Goal: Check status

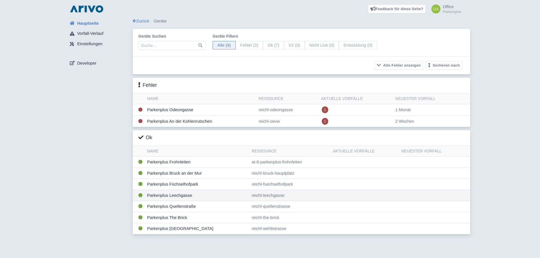
click at [204, 195] on td "Parkenplus Leechgasse" at bounding box center [197, 195] width 105 height 11
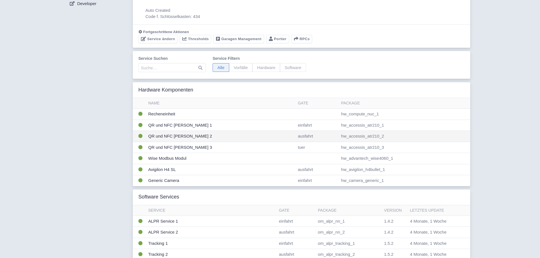
scroll to position [57, 0]
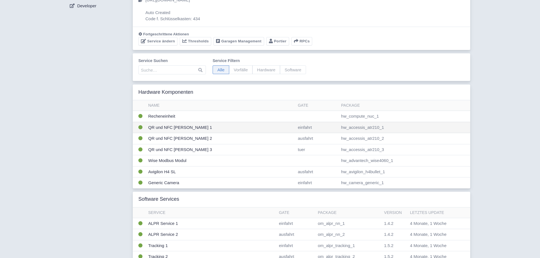
click at [195, 128] on td "QR und NFC [PERSON_NAME] 1" at bounding box center [221, 127] width 150 height 11
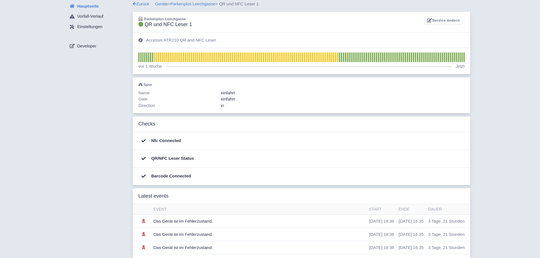
scroll to position [35, 0]
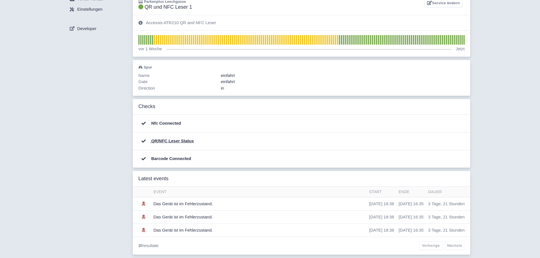
click at [168, 142] on b "QR/NFC Leser Status" at bounding box center [172, 141] width 43 height 5
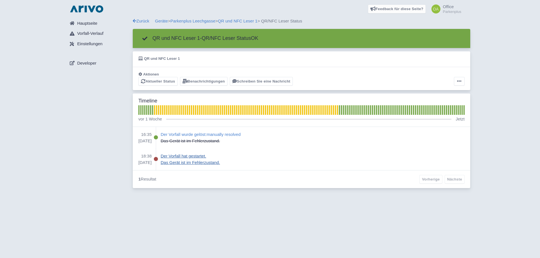
click at [270, 159] on div "Der Vorfall hat gestartet. Das Gerät ist im Fehlerzustand." at bounding box center [313, 159] width 304 height 13
